Goal: Navigation & Orientation: Find specific page/section

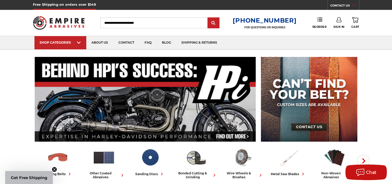
click at [88, 18] on div "Toggle menu Menu Search 1-800-816-3824 FOR QUESTIONS OR INQUIRIES Phone Reorder…" at bounding box center [196, 23] width 327 height 26
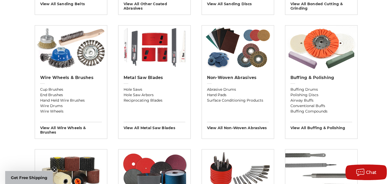
scroll to position [300, 0]
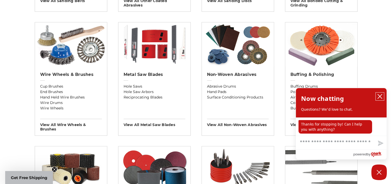
click at [381, 97] on icon "close chatbox" at bounding box center [380, 96] width 4 height 4
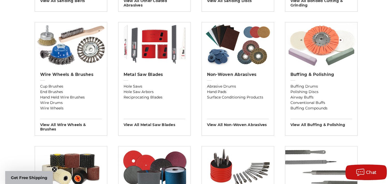
click at [329, 42] on img at bounding box center [322, 44] width 72 height 44
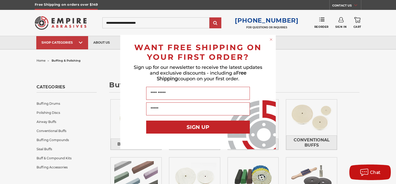
click at [271, 39] on icon "Close dialog" at bounding box center [271, 39] width 2 height 2
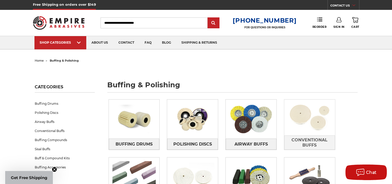
click at [307, 115] on img at bounding box center [310, 117] width 51 height 36
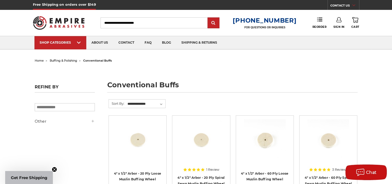
click at [38, 59] on span "home" at bounding box center [39, 61] width 9 height 4
